Goal: Communication & Community: Answer question/provide support

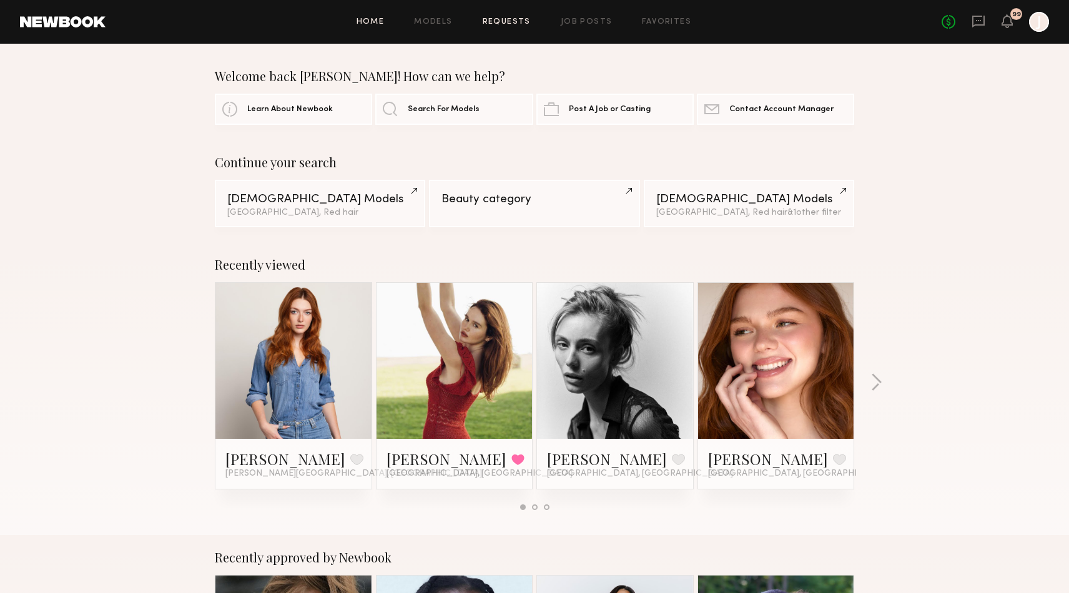
click at [497, 20] on link "Requests" at bounding box center [507, 22] width 48 height 8
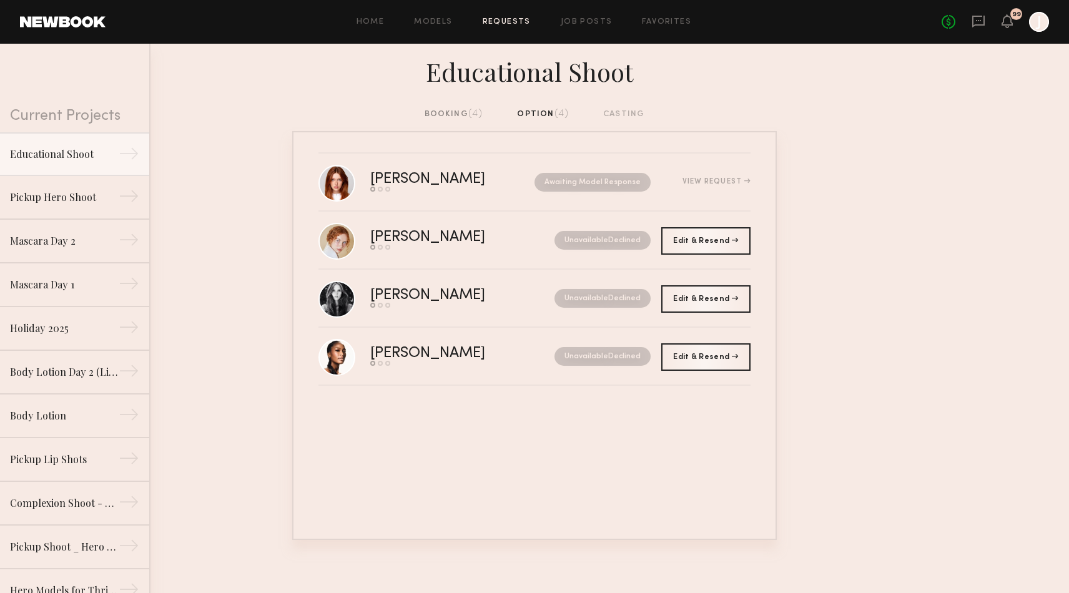
click at [440, 116] on div "booking (4)" at bounding box center [454, 114] width 59 height 14
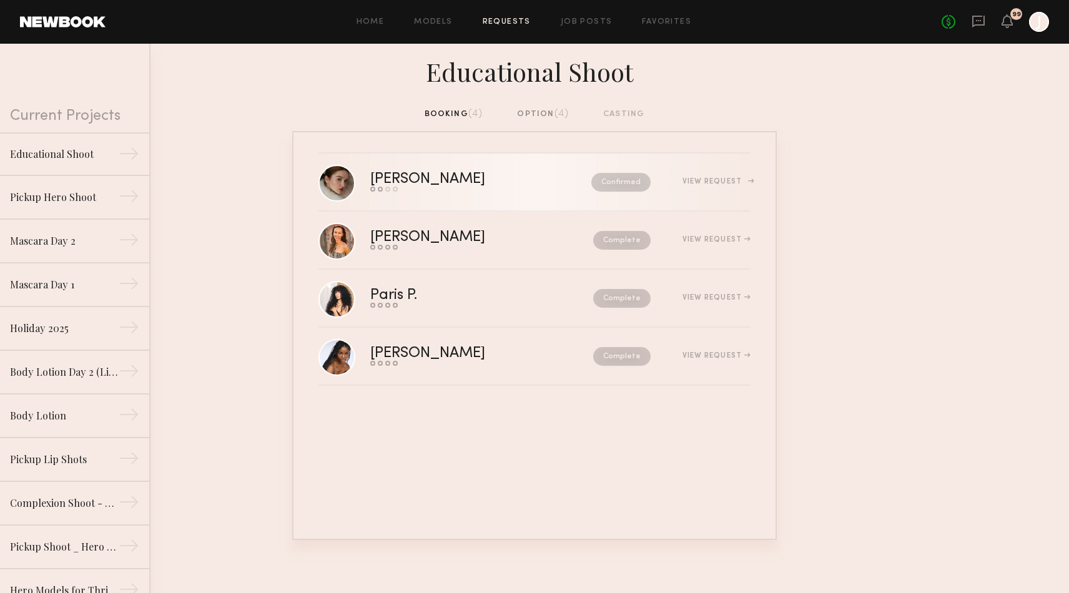
click at [458, 176] on div "[PERSON_NAME]" at bounding box center [454, 179] width 168 height 14
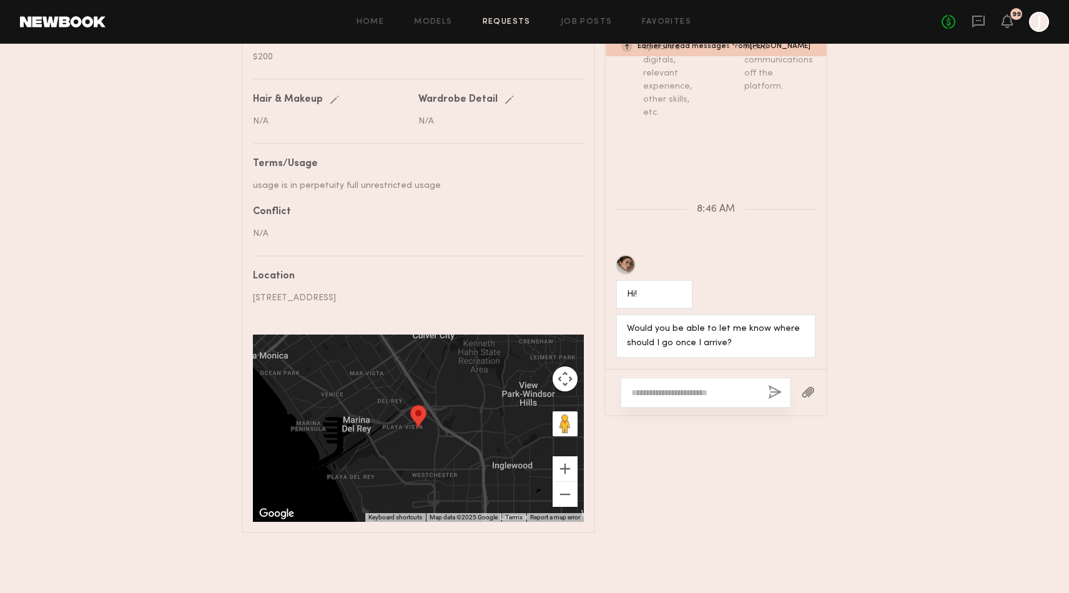
scroll to position [656, 0]
click at [668, 387] on textarea at bounding box center [694, 393] width 127 height 12
type textarea "*"
type textarea "**********"
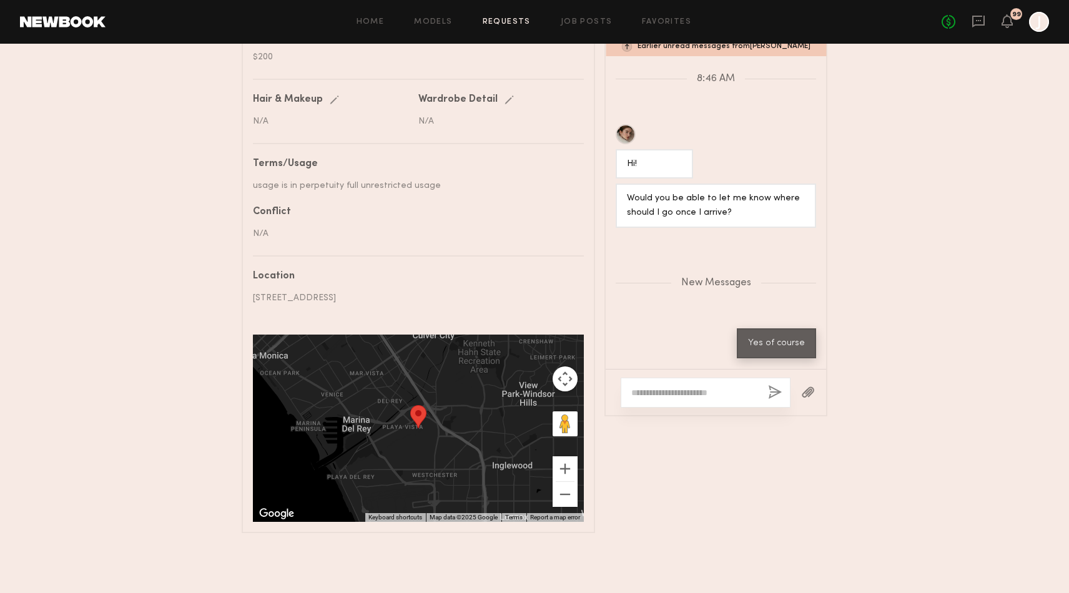
scroll to position [600, 0]
click at [661, 387] on textarea at bounding box center [694, 393] width 127 height 12
type textarea "****"
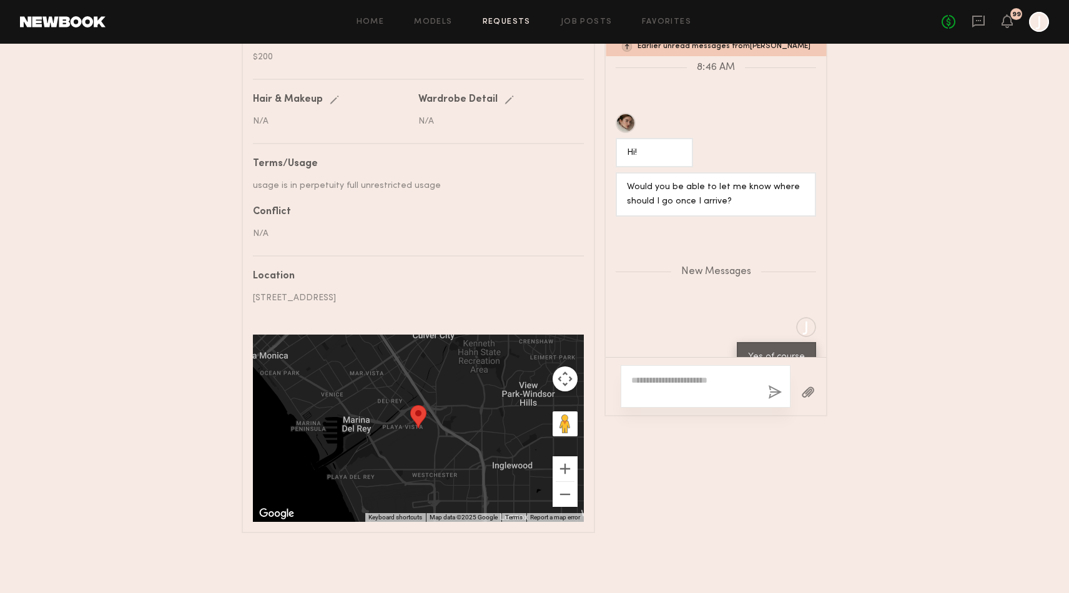
scroll to position [660, 0]
